Goal: Task Accomplishment & Management: Manage account settings

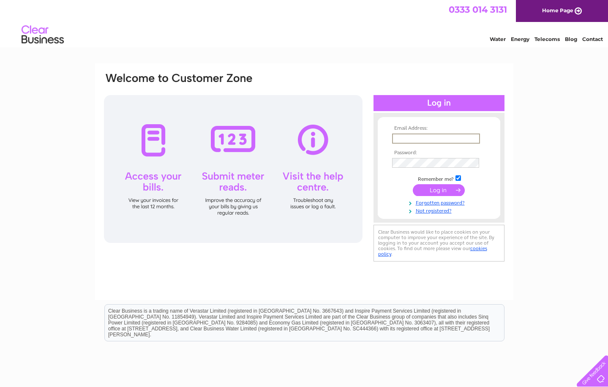
type input "[PERSON_NAME][EMAIL_ADDRESS][DOMAIN_NAME]"
click at [440, 191] on input "submit" at bounding box center [438, 190] width 52 height 12
click at [424, 188] on input "submit" at bounding box center [438, 189] width 52 height 12
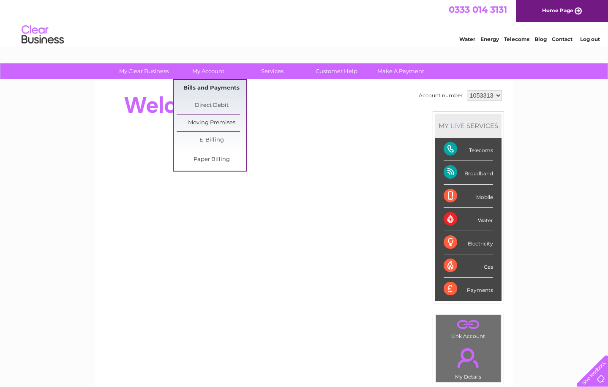
click at [201, 88] on link "Bills and Payments" at bounding box center [211, 88] width 70 height 17
click at [202, 87] on link "Bills and Payments" at bounding box center [211, 88] width 70 height 17
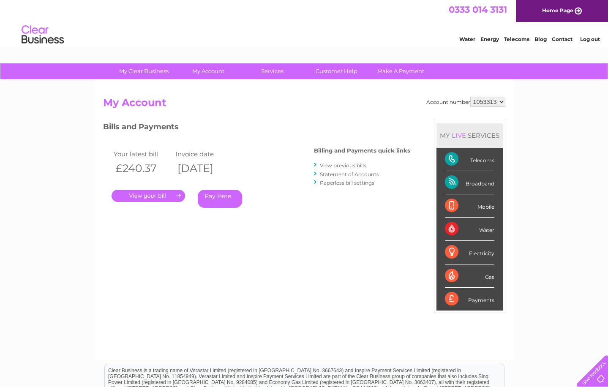
click at [151, 193] on link "." at bounding box center [147, 196] width 73 height 12
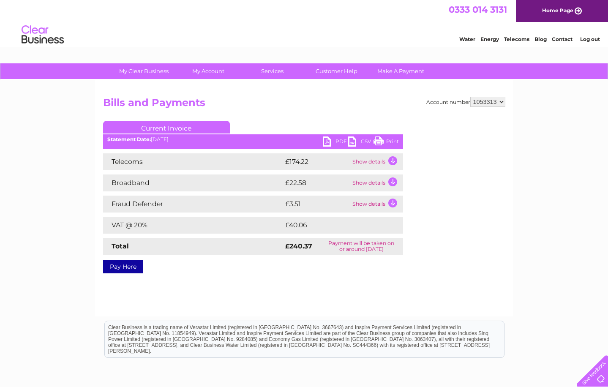
click at [328, 141] on link "PDF" at bounding box center [335, 142] width 25 height 12
